Goal: Task Accomplishment & Management: Complete application form

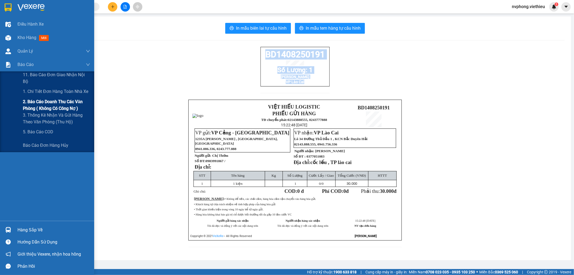
click at [58, 104] on span "2. Báo cáo doanh thu các văn phòng ( không có công nợ )" at bounding box center [56, 104] width 67 height 13
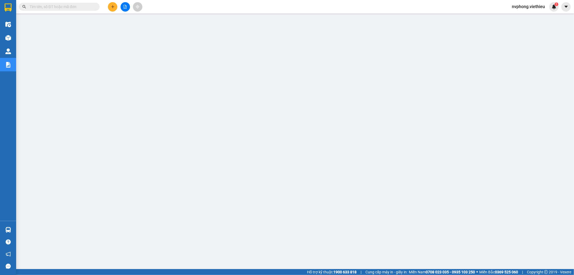
click at [116, 6] on button at bounding box center [112, 6] width 9 height 9
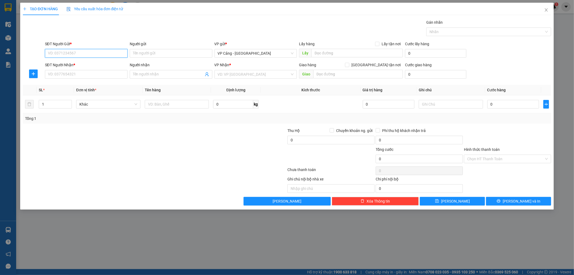
click at [89, 55] on input "SĐT Người Gửi *" at bounding box center [86, 53] width 83 height 9
click at [77, 62] on div "0333215382 - [GEOGRAPHIC_DATA]" at bounding box center [86, 64] width 76 height 6
type input "0333215382"
type input "[PERSON_NAME]"
type input "0333215382"
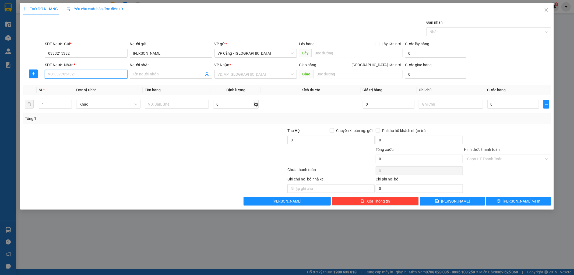
click at [71, 77] on input "SĐT Người Nhận *" at bounding box center [86, 74] width 83 height 9
click at [73, 88] on div "0977791368 - Đạt" at bounding box center [86, 85] width 76 height 6
type input "0977791368"
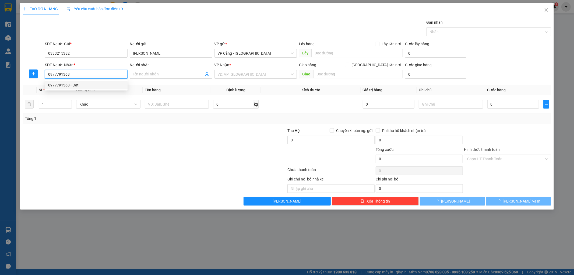
type input "Đạt"
checkbox input "true"
type input "186 [PERSON_NAME], [PERSON_NAME]"
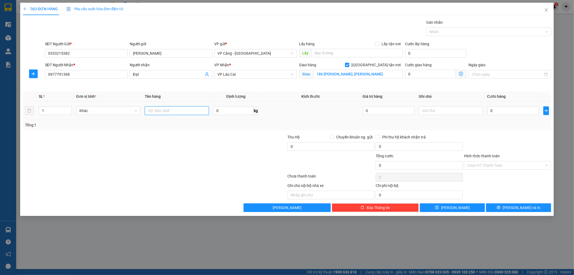
click at [169, 111] on input "text" at bounding box center [177, 110] width 64 height 9
type input "1"
type input "2 ống gió"
drag, startPoint x: 226, startPoint y: 143, endPoint x: 489, endPoint y: 124, distance: 263.0
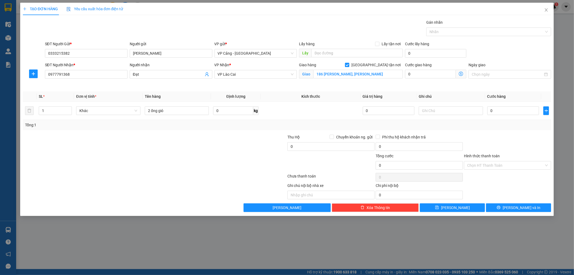
click at [228, 143] on div at bounding box center [243, 143] width 88 height 19
click at [495, 111] on input "0" at bounding box center [514, 110] width 52 height 9
type input "1"
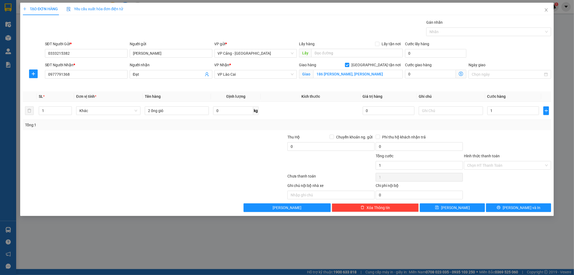
type input "1.000"
click at [500, 123] on div "Tổng: 1" at bounding box center [287, 125] width 525 height 6
click at [516, 205] on span "[PERSON_NAME] và In" at bounding box center [522, 208] width 38 height 6
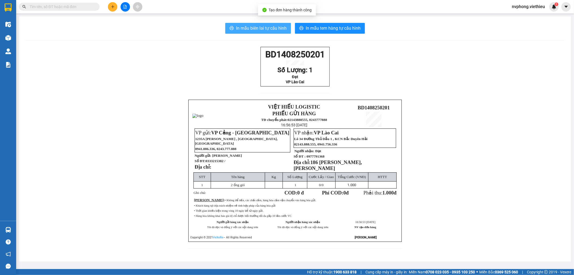
click at [245, 26] on span "In mẫu biên lai tự cấu hình" at bounding box center [261, 28] width 51 height 7
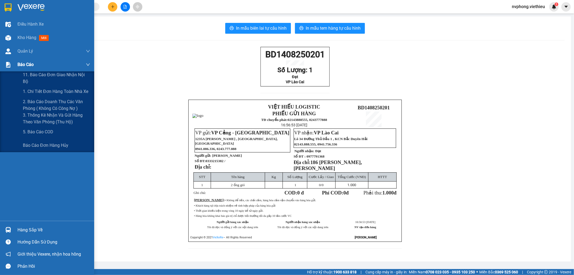
click at [21, 64] on span "Báo cáo" at bounding box center [26, 64] width 16 height 7
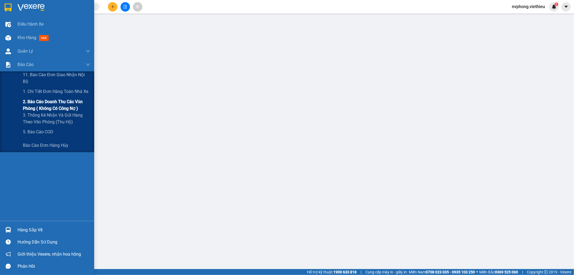
click at [58, 105] on span "2. Báo cáo doanh thu các văn phòng ( không có công nợ )" at bounding box center [56, 104] width 67 height 13
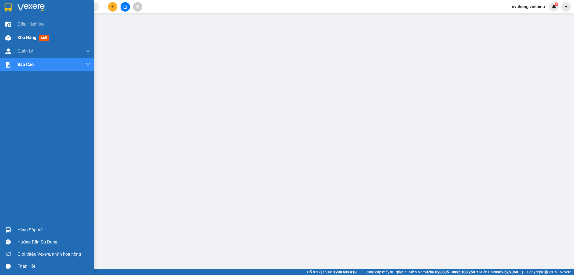
click at [10, 35] on img at bounding box center [8, 38] width 6 height 6
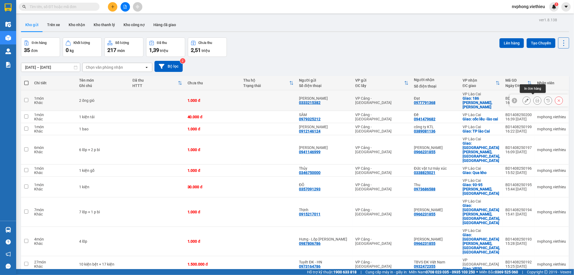
click at [536, 99] on icon at bounding box center [538, 101] width 4 height 4
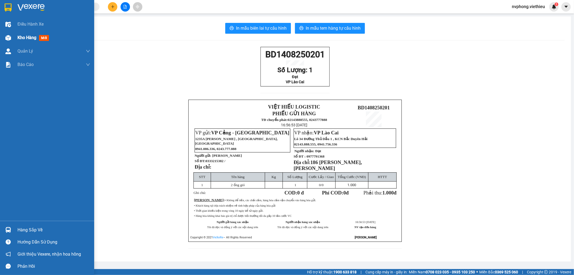
click at [5, 38] on img at bounding box center [8, 38] width 6 height 6
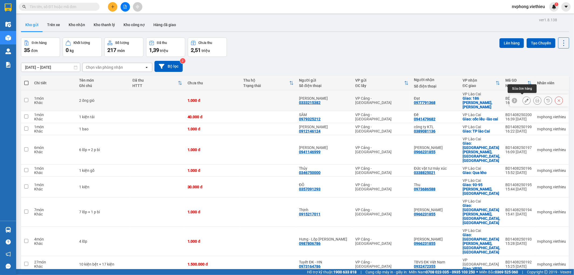
click at [525, 100] on icon at bounding box center [527, 101] width 4 height 4
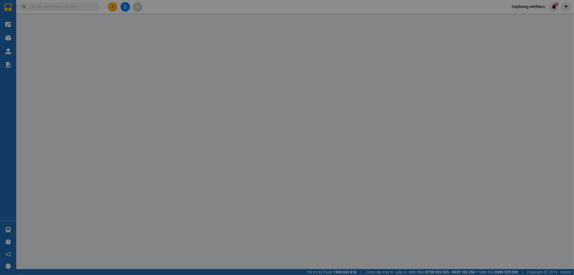
type input "0333215382"
type input "[PERSON_NAME]"
type input "0977791368"
type input "Đạt"
checkbox input "true"
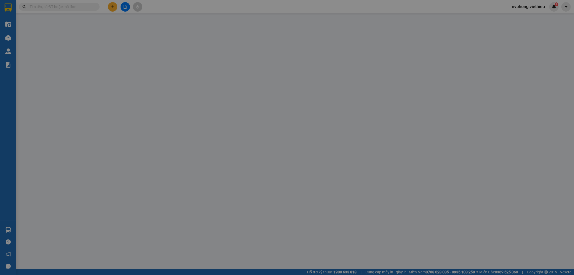
type input "186 [PERSON_NAME], [PERSON_NAME]"
type input "1.000"
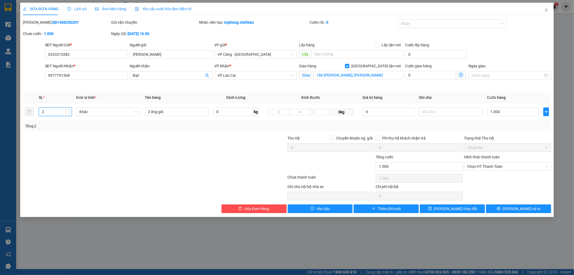
type input "2"
drag, startPoint x: 119, startPoint y: 163, endPoint x: 130, endPoint y: 162, distance: 11.4
click at [121, 163] on div at bounding box center [110, 163] width 177 height 19
click at [455, 211] on span "[PERSON_NAME] thay đổi" at bounding box center [455, 209] width 43 height 6
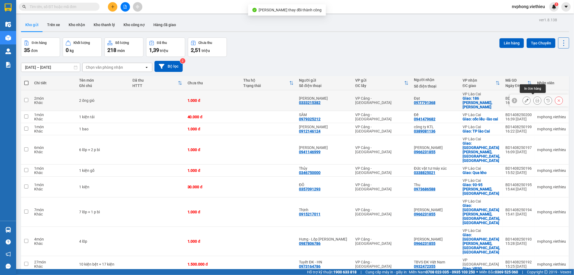
click at [536, 99] on icon at bounding box center [538, 101] width 4 height 4
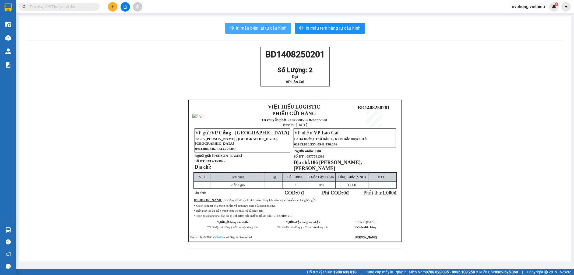
click at [266, 28] on span "In mẫu biên lai tự cấu hình" at bounding box center [261, 28] width 51 height 7
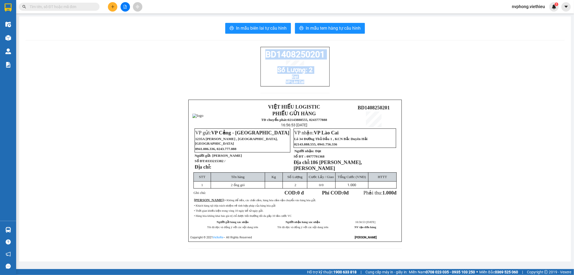
drag, startPoint x: 263, startPoint y: 56, endPoint x: 309, endPoint y: 91, distance: 58.0
click at [309, 91] on div "BD1408250201 Số Lượng: 2 Đạt VP Lào Cai" at bounding box center [295, 73] width 69 height 53
copy div "BD1408250201 Số Lượng: 2 Đạt VP Lào Cai"
